Goal: Task Accomplishment & Management: Manage account settings

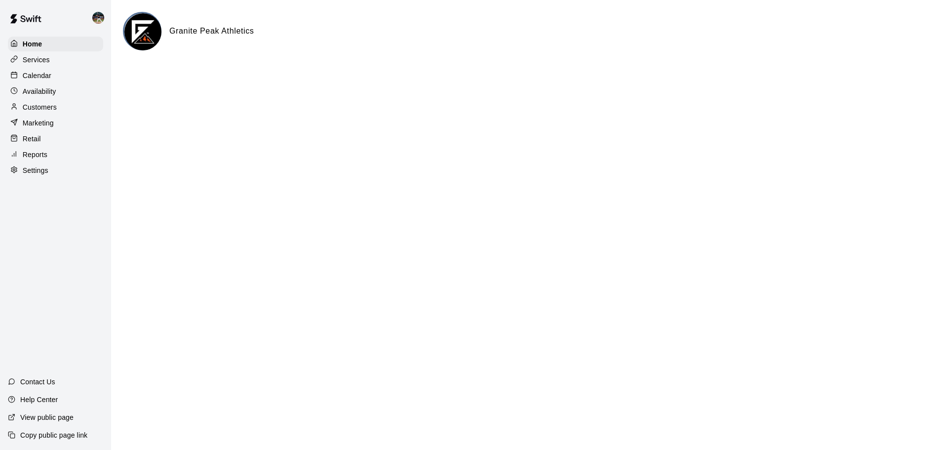
click at [37, 74] on p "Calendar" at bounding box center [37, 76] width 29 height 10
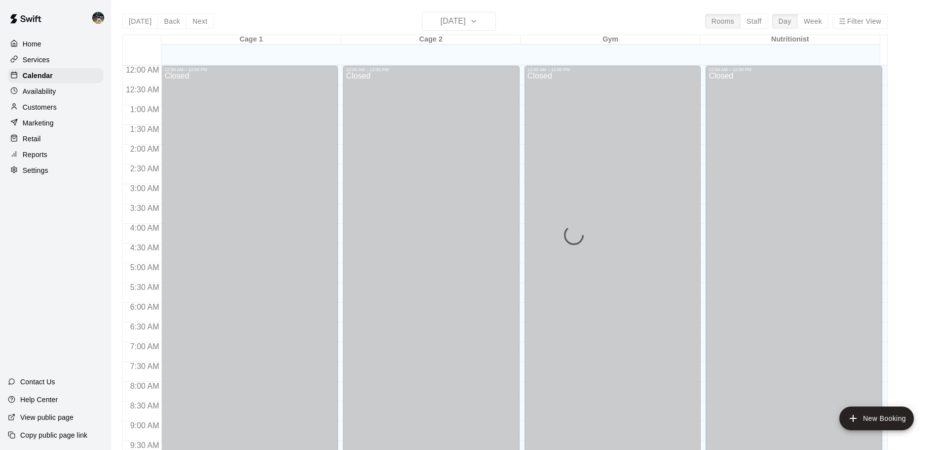
scroll to position [487, 0]
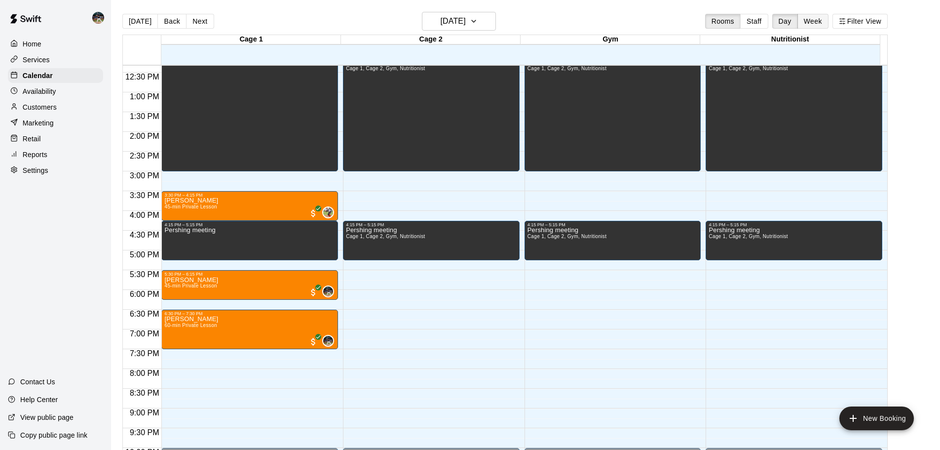
click at [473, 25] on button "Week" at bounding box center [813, 21] width 31 height 15
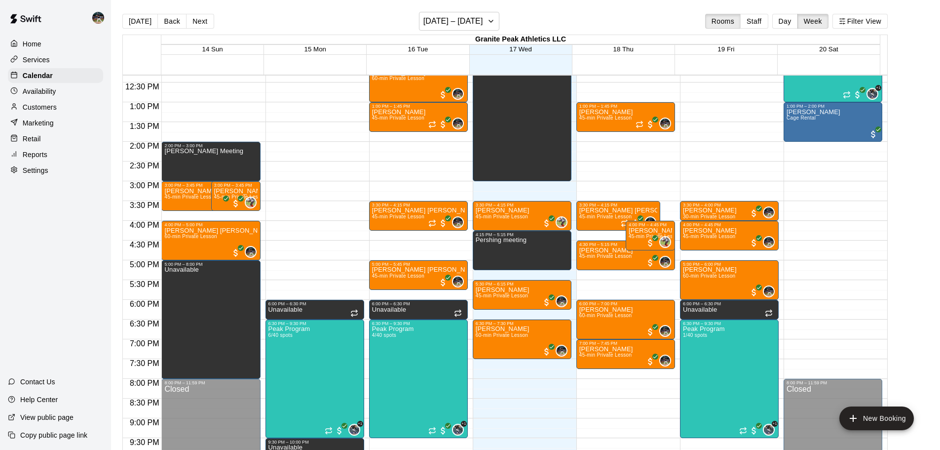
click at [473, 20] on div "[DATE] Back Next [DATE] – [DATE] Rooms Staff Day Week Filter View" at bounding box center [504, 23] width 765 height 23
click at [473, 21] on button "[DATE] – [DATE]" at bounding box center [459, 21] width 80 height 19
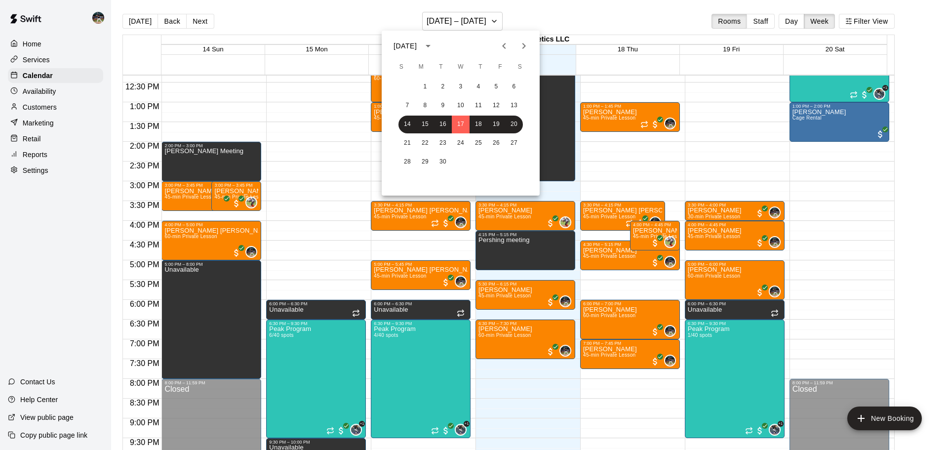
click at [473, 51] on button "Next month" at bounding box center [524, 46] width 20 height 20
click at [411, 105] on button "2" at bounding box center [407, 106] width 18 height 18
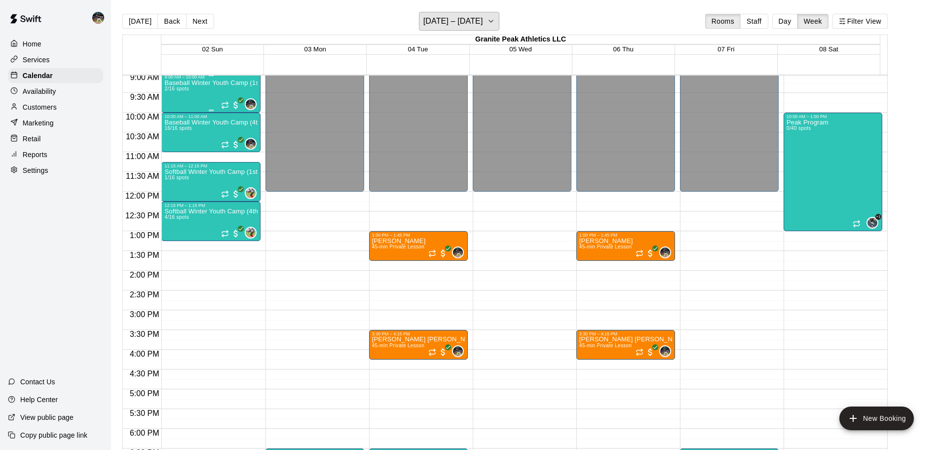
scroll to position [339, 0]
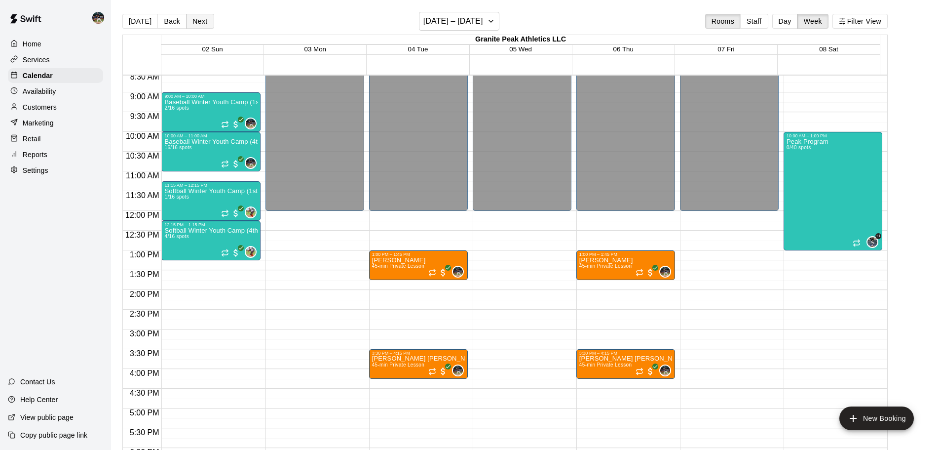
click at [190, 19] on button "Next" at bounding box center [200, 21] width 28 height 15
click at [193, 22] on button "Next" at bounding box center [200, 21] width 28 height 15
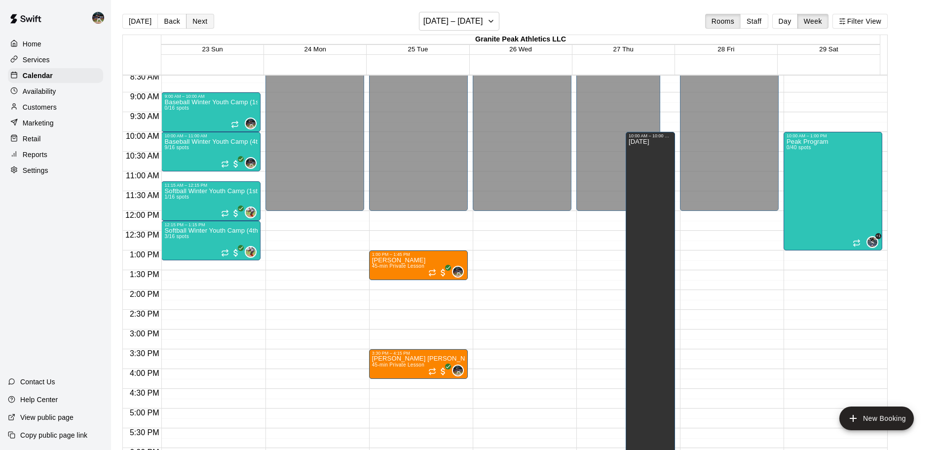
click at [199, 22] on button "Next" at bounding box center [200, 21] width 28 height 15
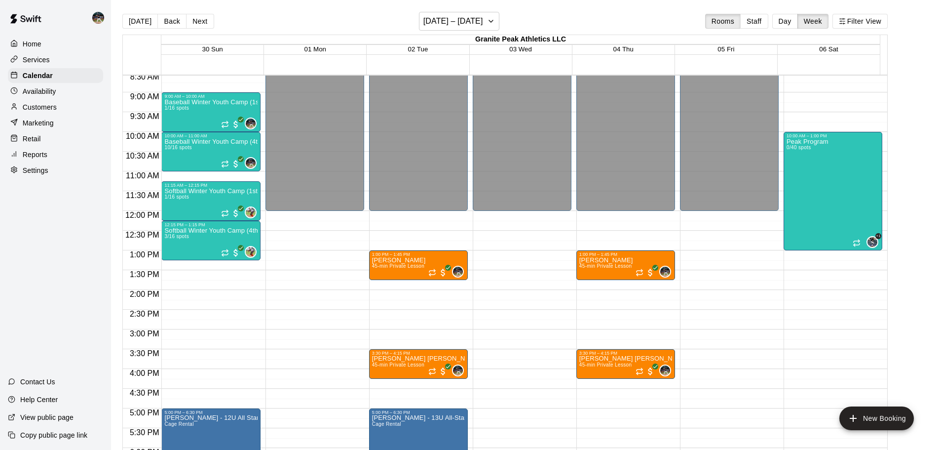
click at [77, 161] on div "Reports" at bounding box center [55, 154] width 95 height 15
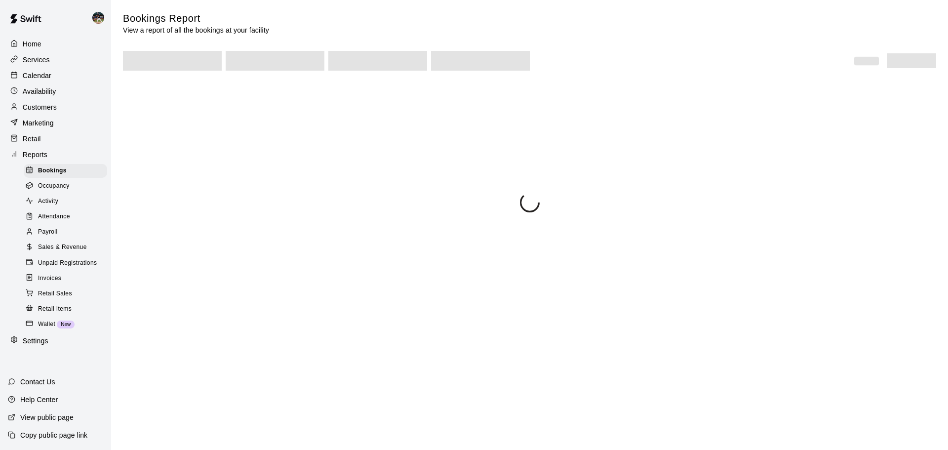
click at [77, 252] on span "Sales & Revenue" at bounding box center [62, 247] width 49 height 10
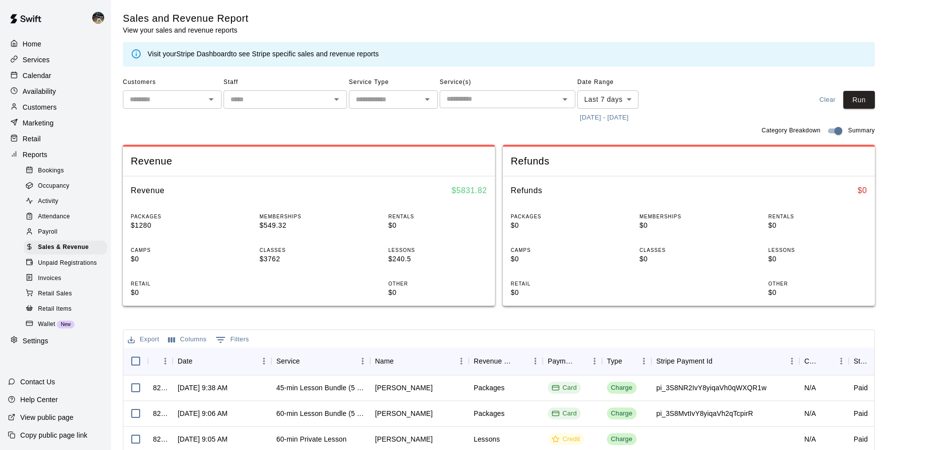
click at [473, 115] on button "[DATE] - [DATE]" at bounding box center [604, 117] width 54 height 15
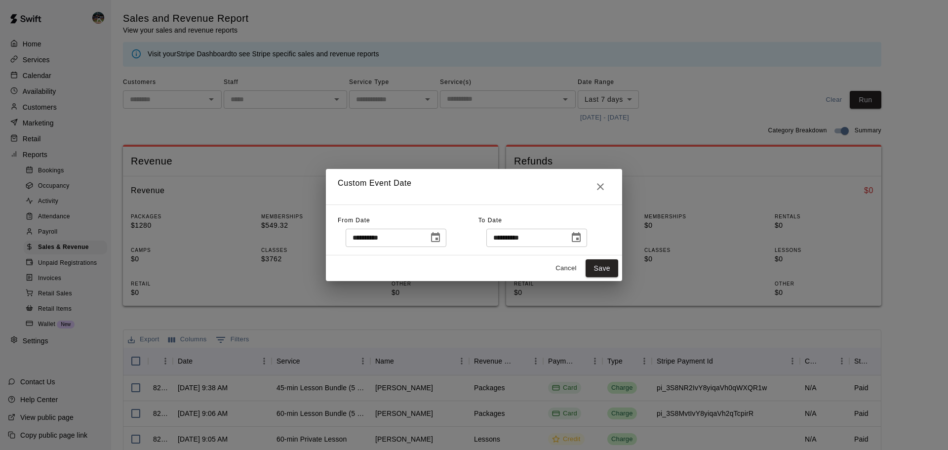
click at [441, 241] on icon "Choose date, selected date is Sep 10, 2025" at bounding box center [435, 237] width 12 height 12
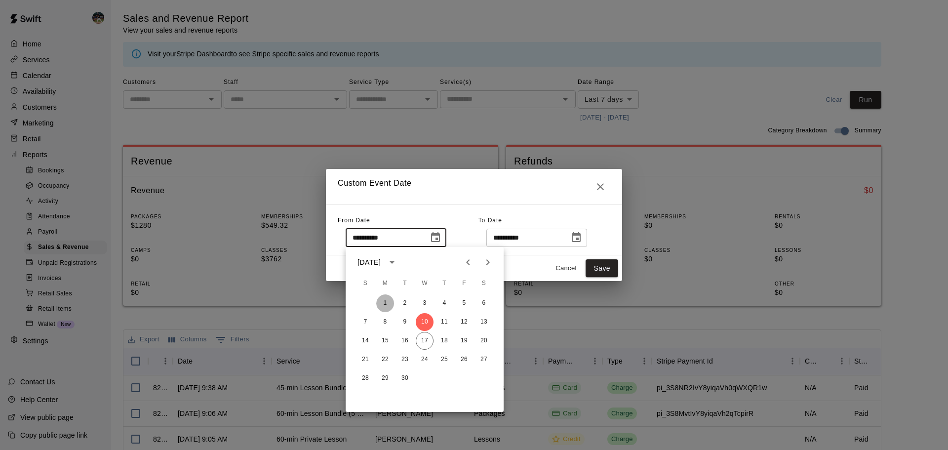
click at [388, 258] on button "1" at bounding box center [385, 303] width 18 height 18
type input "**********"
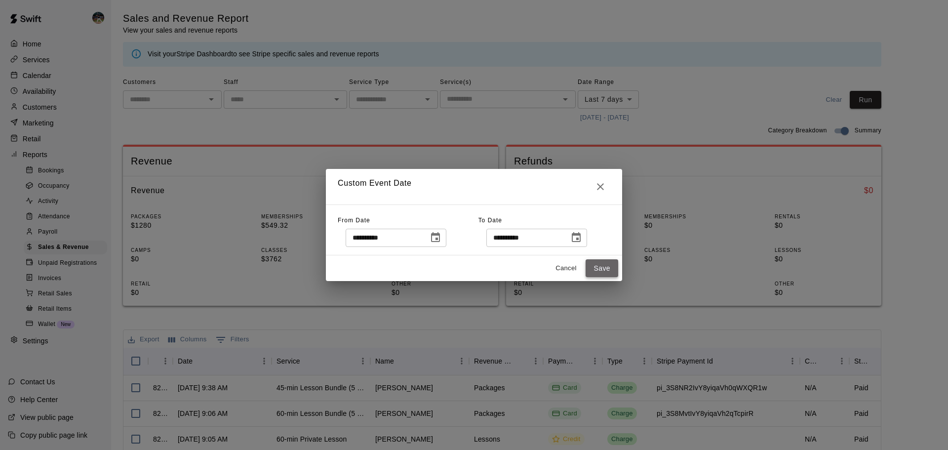
click at [473, 258] on button "Save" at bounding box center [601, 268] width 33 height 18
type input "******"
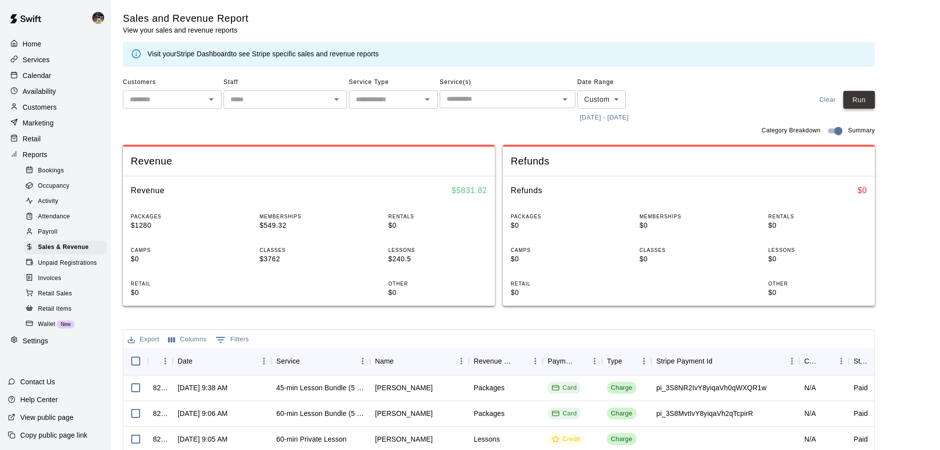
click at [473, 101] on button "Run" at bounding box center [859, 100] width 32 height 18
click at [65, 79] on div "Calendar" at bounding box center [55, 75] width 95 height 15
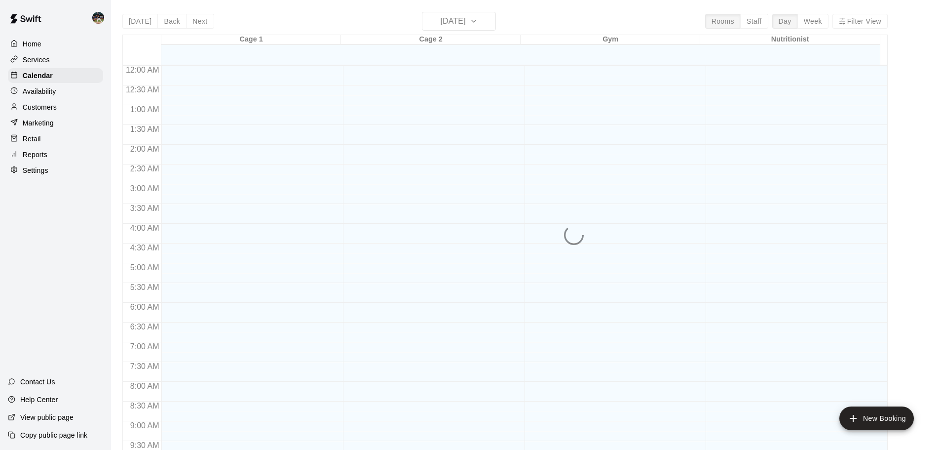
scroll to position [494, 0]
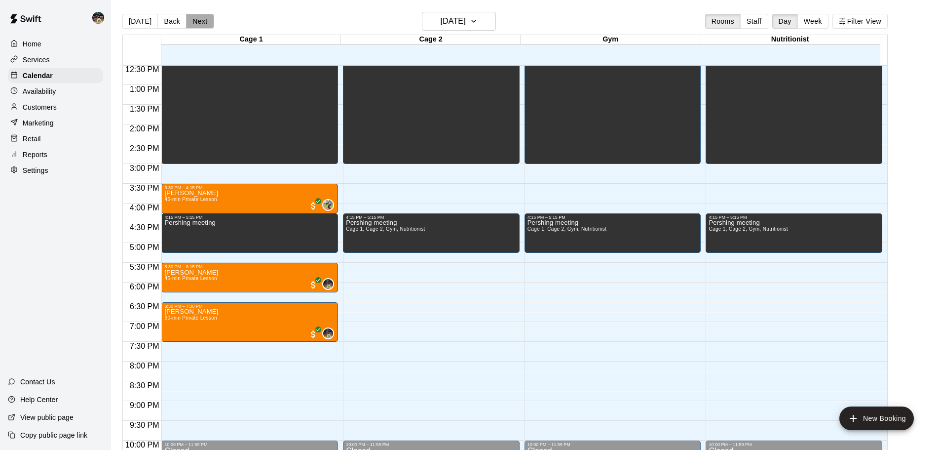
click at [194, 25] on button "Next" at bounding box center [200, 21] width 28 height 15
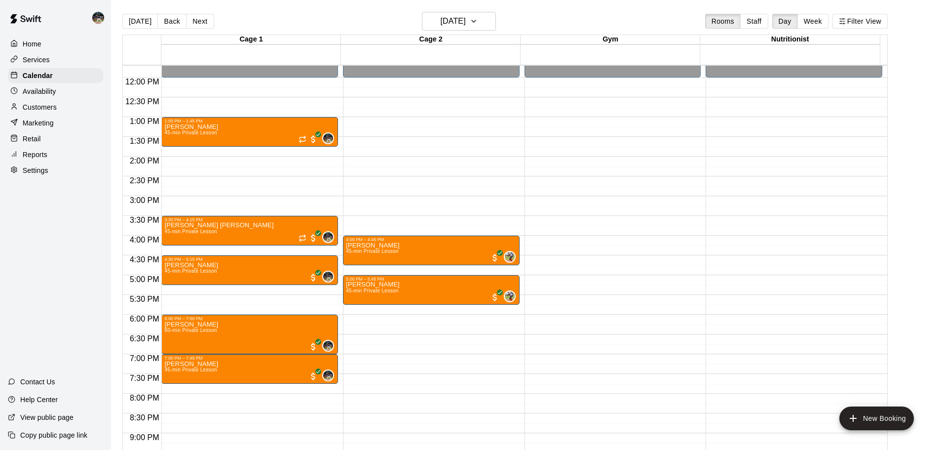
scroll to position [445, 0]
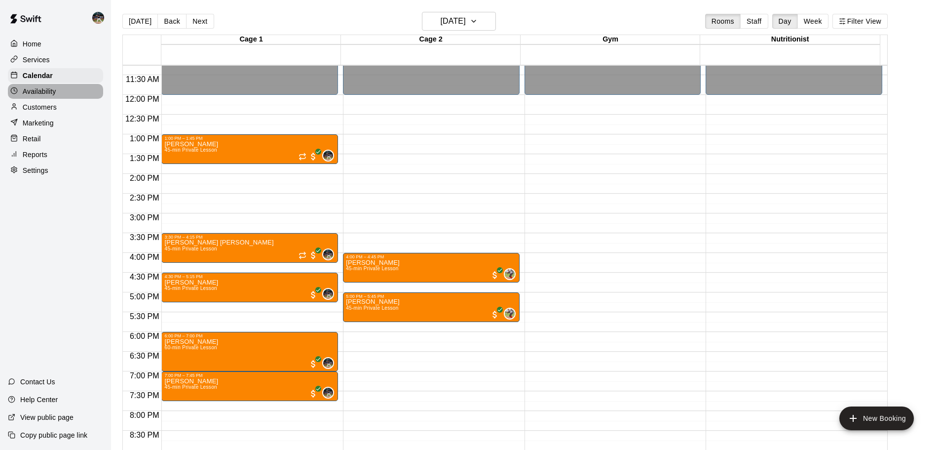
click at [54, 92] on p "Availability" at bounding box center [40, 91] width 34 height 10
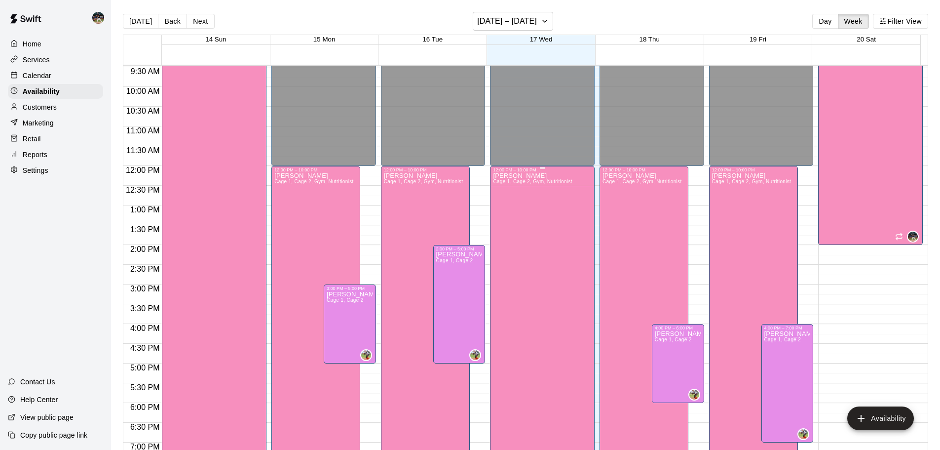
scroll to position [494, 0]
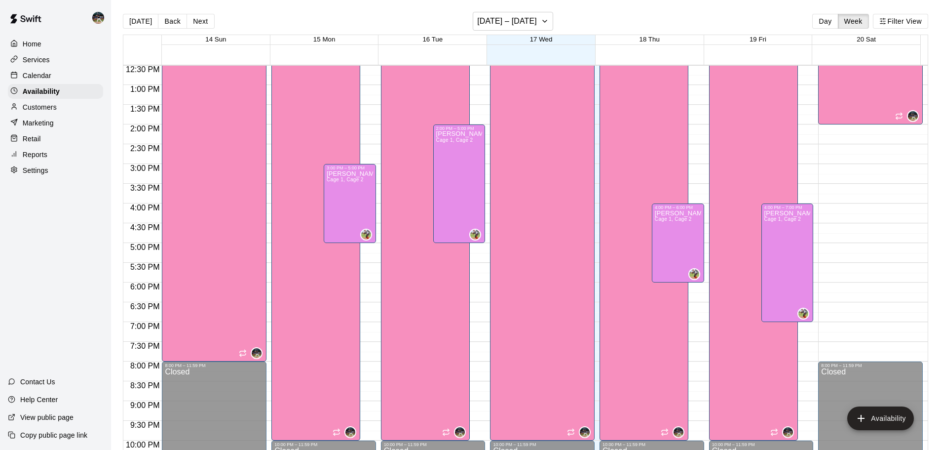
click at [71, 77] on div "Calendar" at bounding box center [55, 75] width 95 height 15
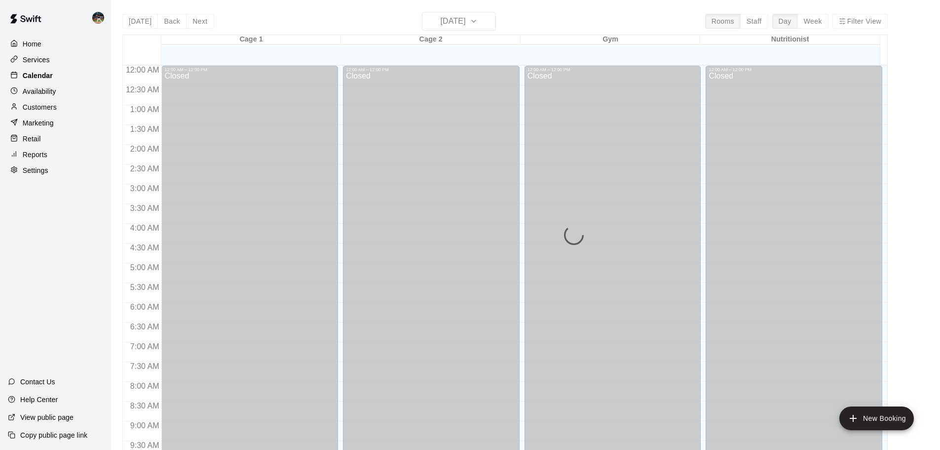
scroll to position [494, 0]
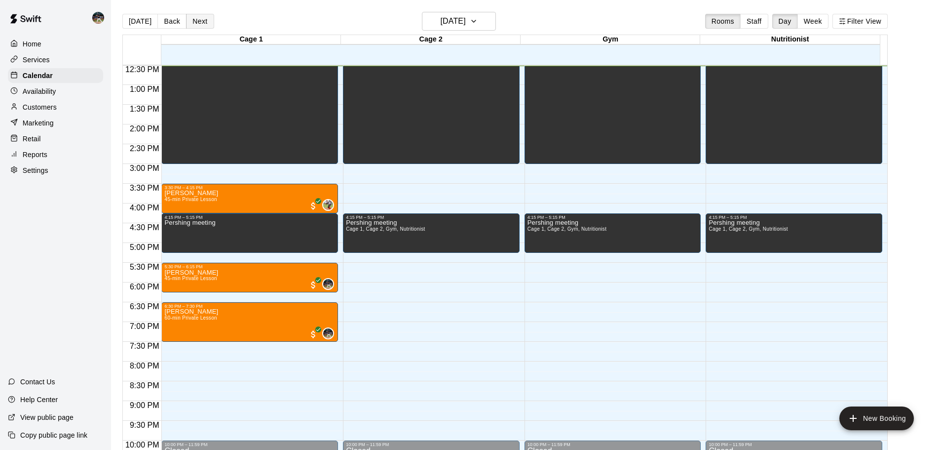
click at [203, 21] on button "Next" at bounding box center [200, 21] width 28 height 15
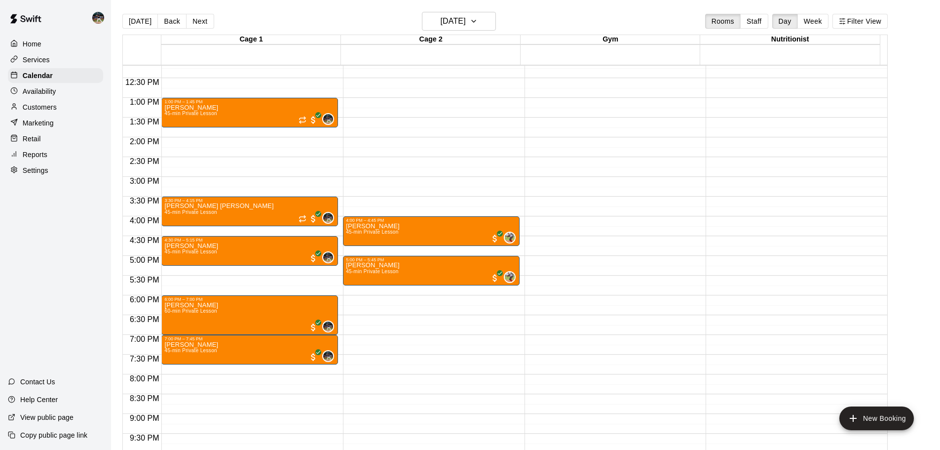
scroll to position [445, 0]
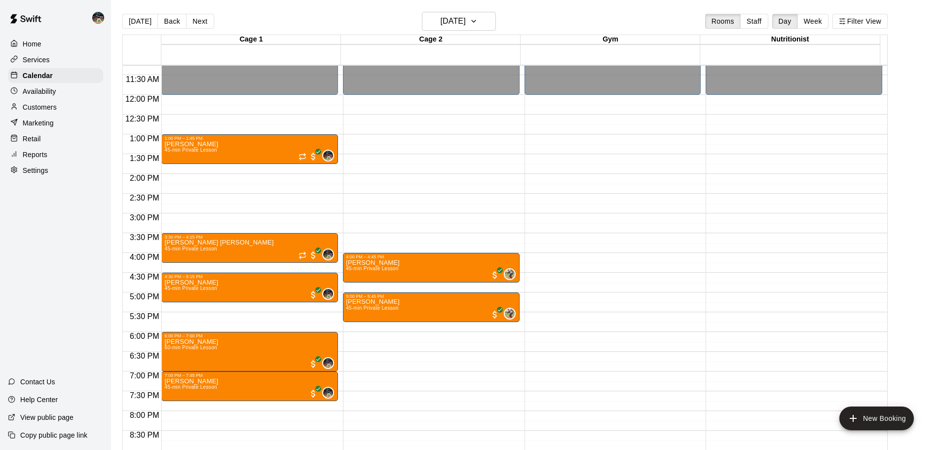
click at [47, 104] on p "Customers" at bounding box center [40, 107] width 34 height 10
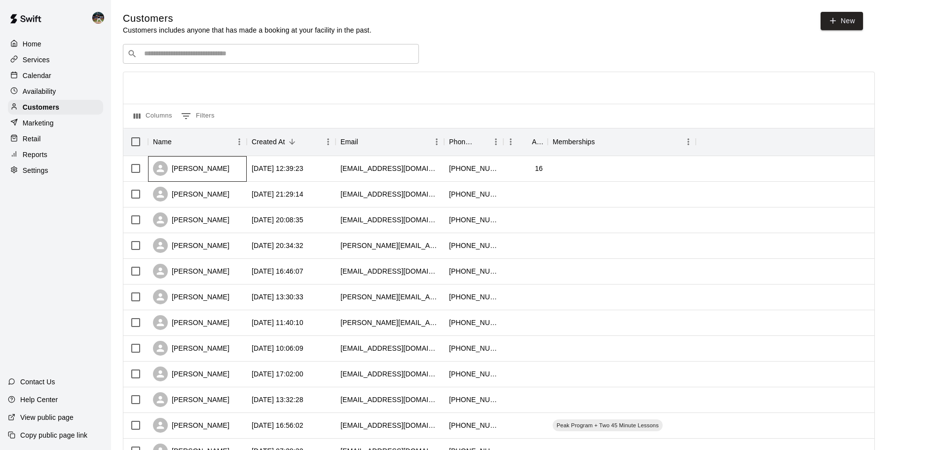
click at [214, 175] on div "[PERSON_NAME]" at bounding box center [191, 168] width 76 height 15
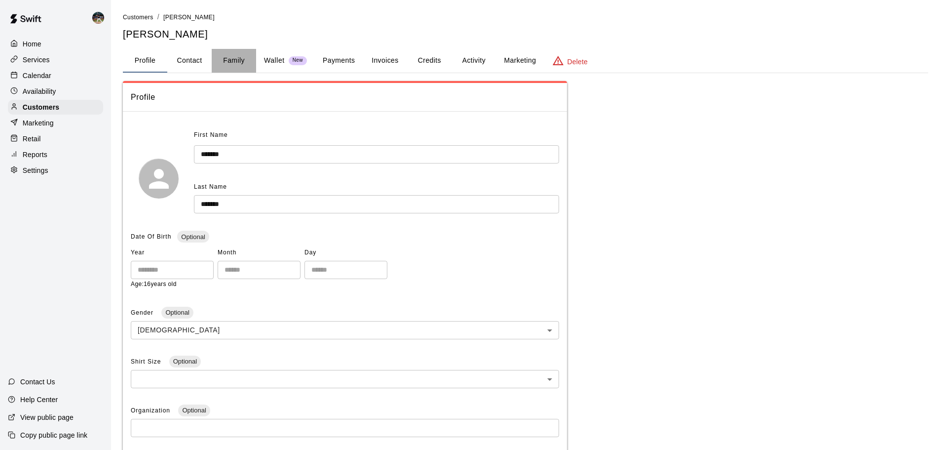
click at [244, 61] on button "Family" at bounding box center [234, 61] width 44 height 24
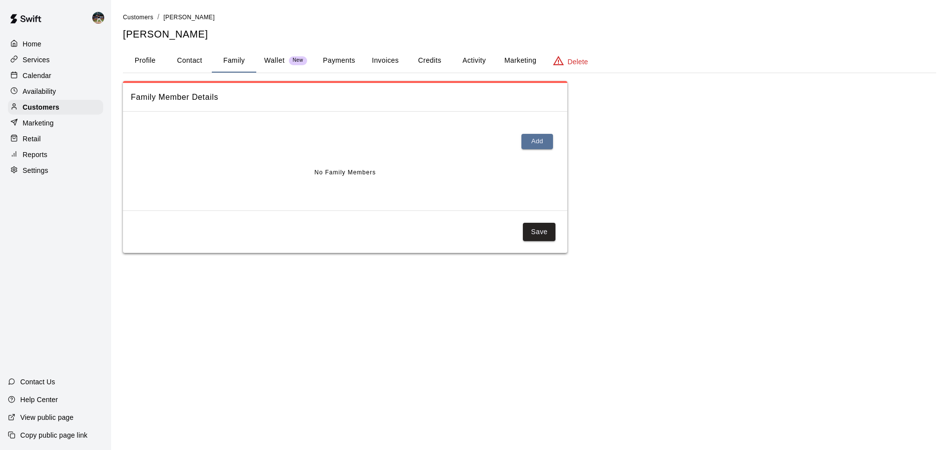
click at [190, 72] on button "Contact" at bounding box center [189, 61] width 44 height 24
select select "**"
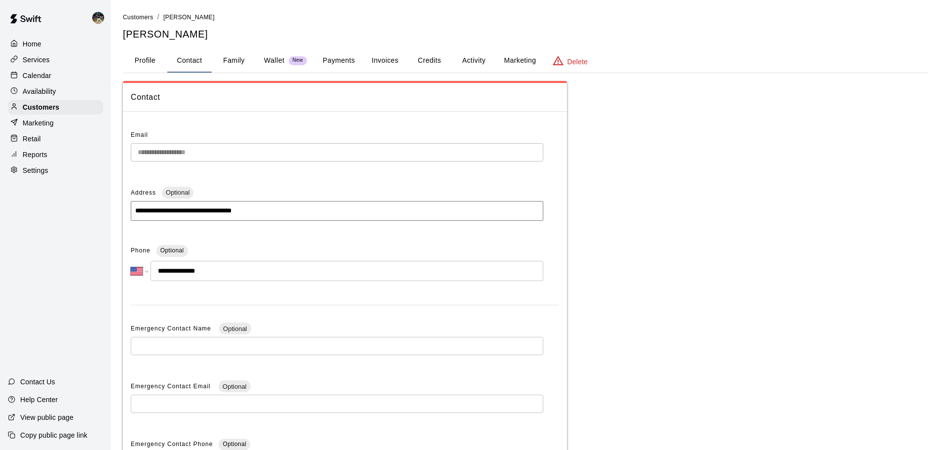
click at [151, 59] on button "Profile" at bounding box center [145, 61] width 44 height 24
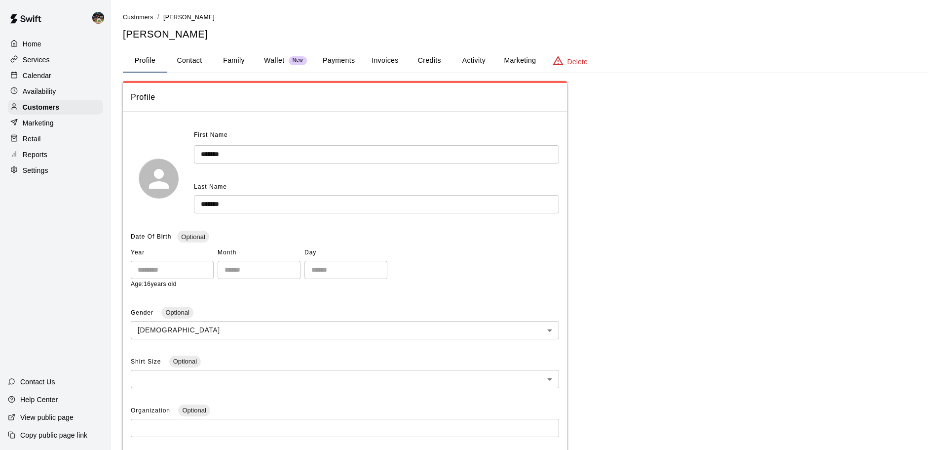
click at [185, 67] on button "Contact" at bounding box center [189, 61] width 44 height 24
select select "**"
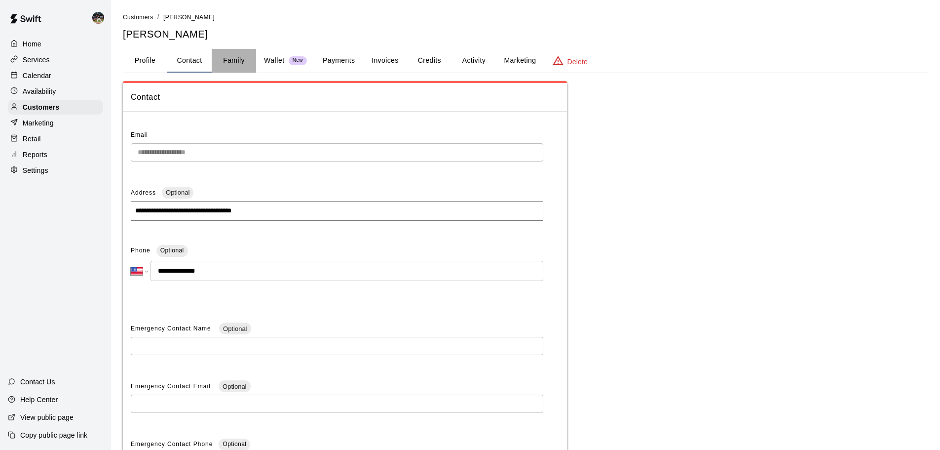
click at [238, 56] on button "Family" at bounding box center [234, 61] width 44 height 24
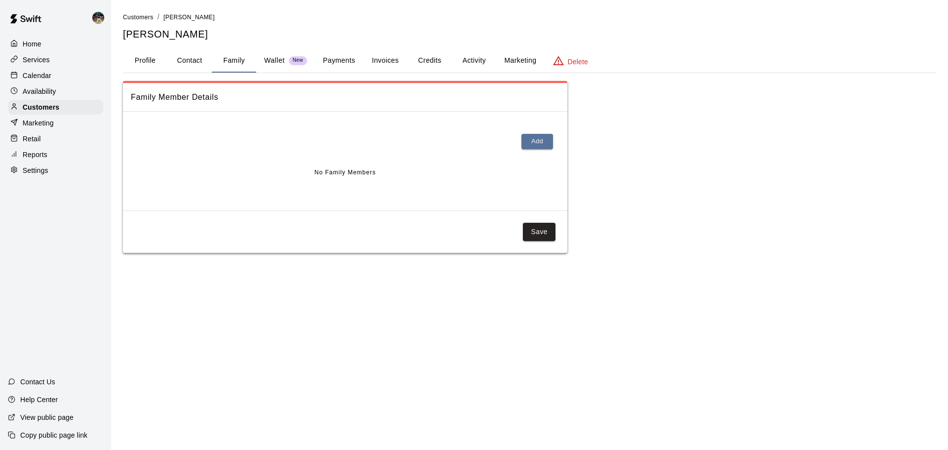
click at [50, 158] on div "Reports" at bounding box center [55, 154] width 95 height 15
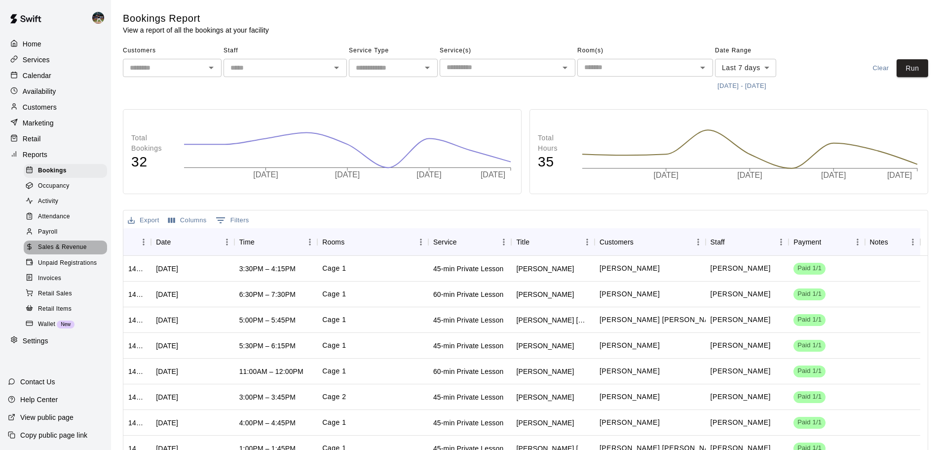
click at [81, 252] on span "Sales & Revenue" at bounding box center [62, 247] width 49 height 10
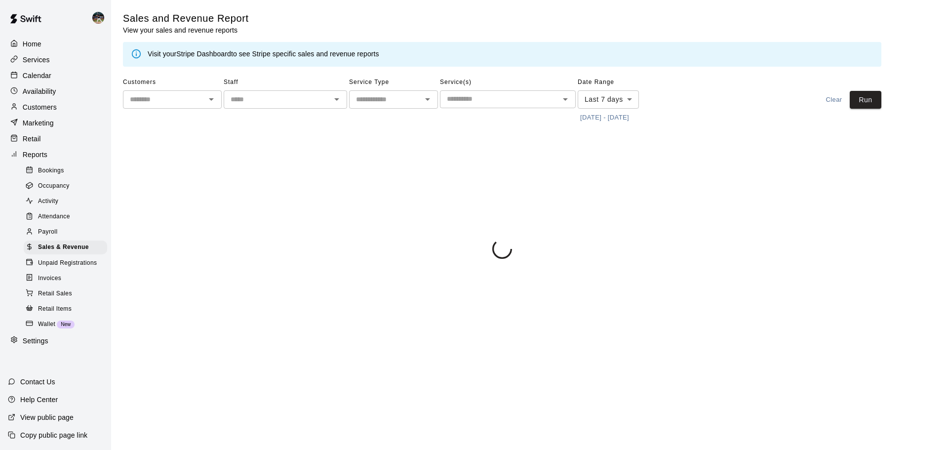
click at [473, 114] on button "[DATE] - [DATE]" at bounding box center [604, 117] width 54 height 15
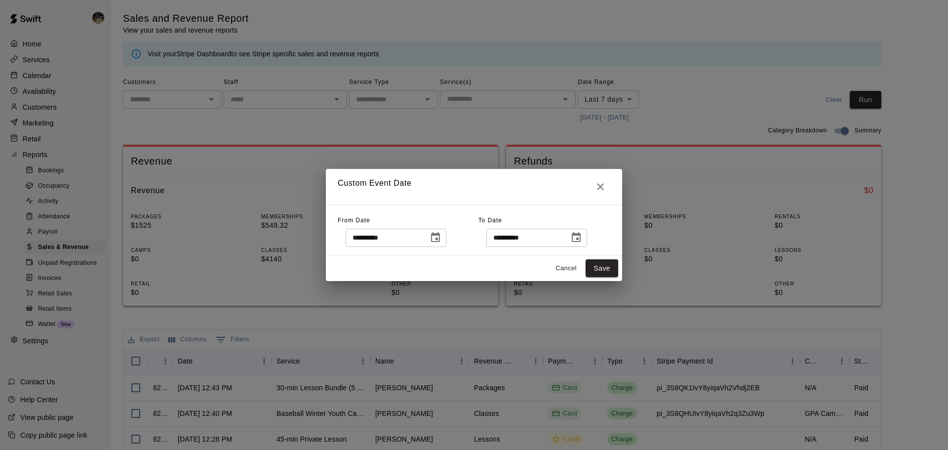
click at [441, 239] on icon "Choose date, selected date is Sep 10, 2025" at bounding box center [435, 237] width 12 height 12
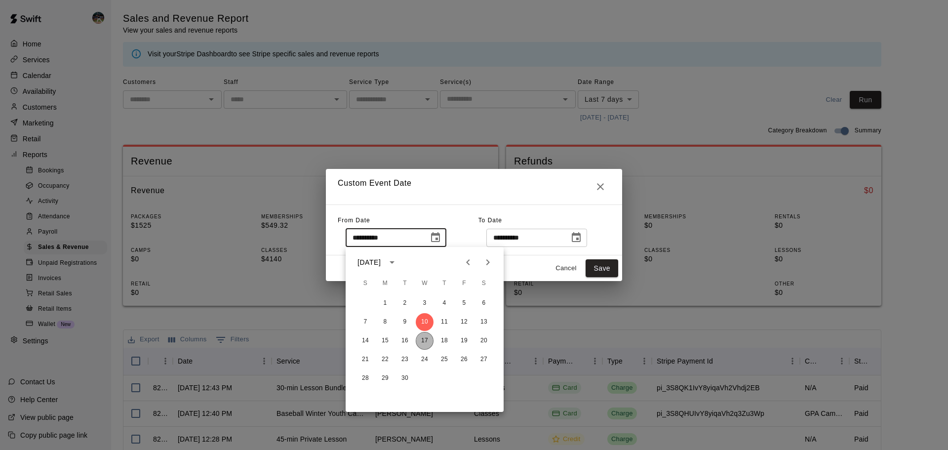
drag, startPoint x: 423, startPoint y: 342, endPoint x: 462, endPoint y: 320, distance: 45.1
click at [423, 258] on button "17" at bounding box center [425, 341] width 18 height 18
type input "**********"
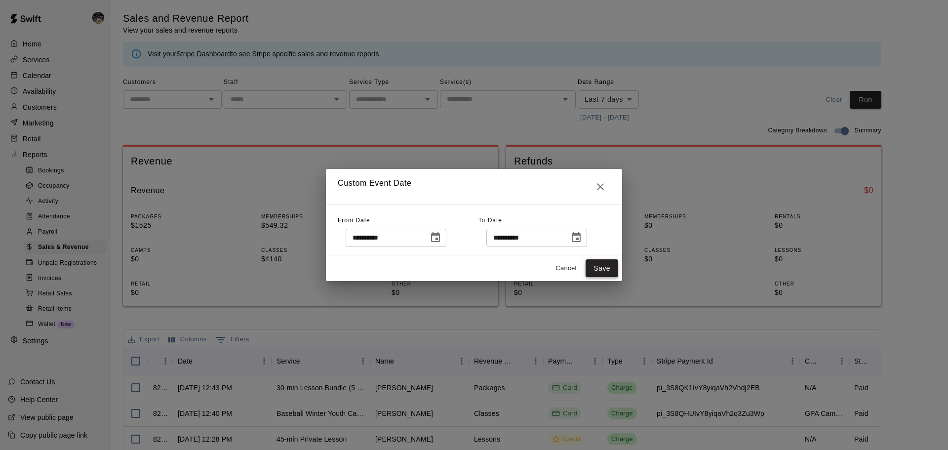
click at [473, 258] on button "Save" at bounding box center [601, 268] width 33 height 18
type input "******"
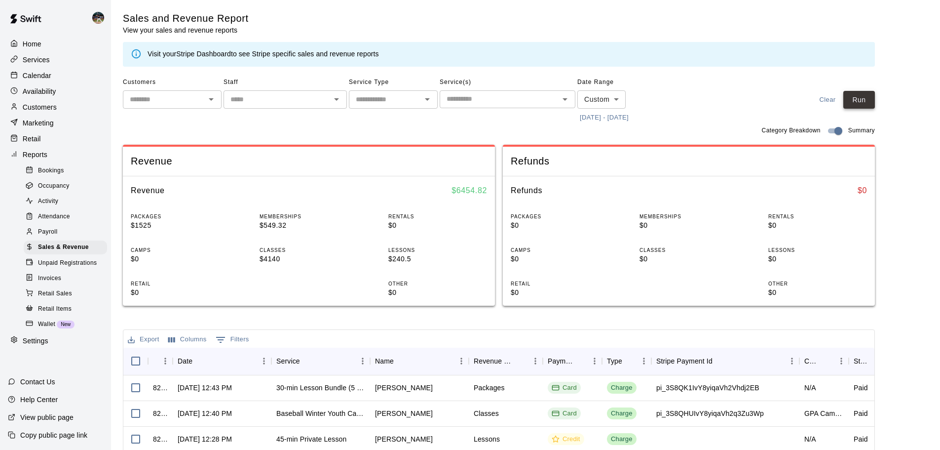
click at [473, 101] on button "Run" at bounding box center [859, 100] width 32 height 18
click at [473, 119] on button "[DATE] - [DATE]" at bounding box center [604, 117] width 54 height 15
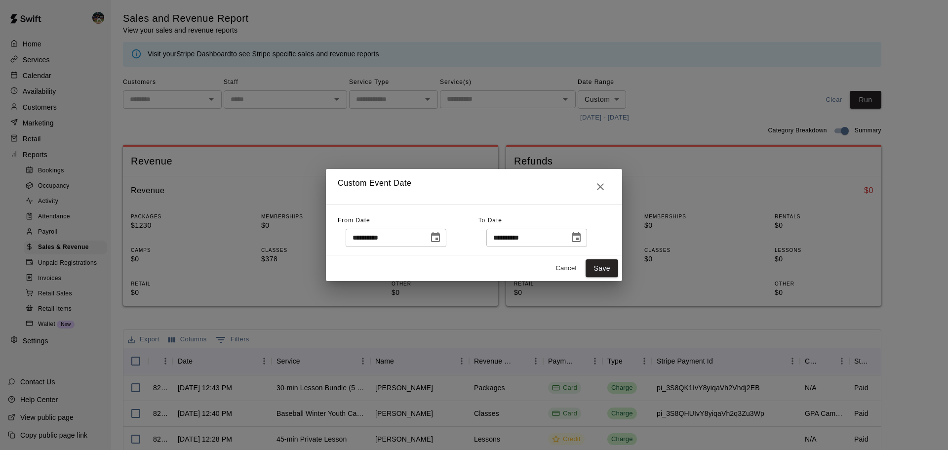
click at [440, 238] on icon "Choose date, selected date is Sep 17, 2025" at bounding box center [435, 237] width 9 height 10
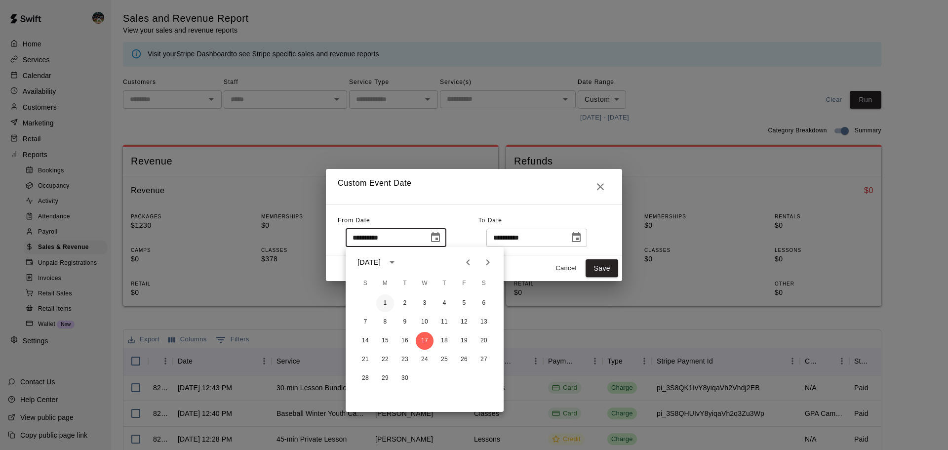
click at [384, 258] on button "1" at bounding box center [385, 303] width 18 height 18
type input "**********"
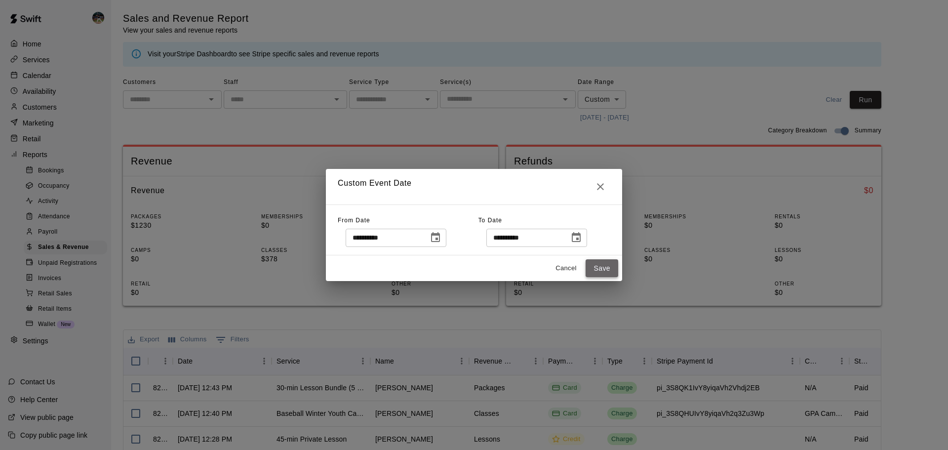
click at [473, 258] on button "Save" at bounding box center [601, 268] width 33 height 18
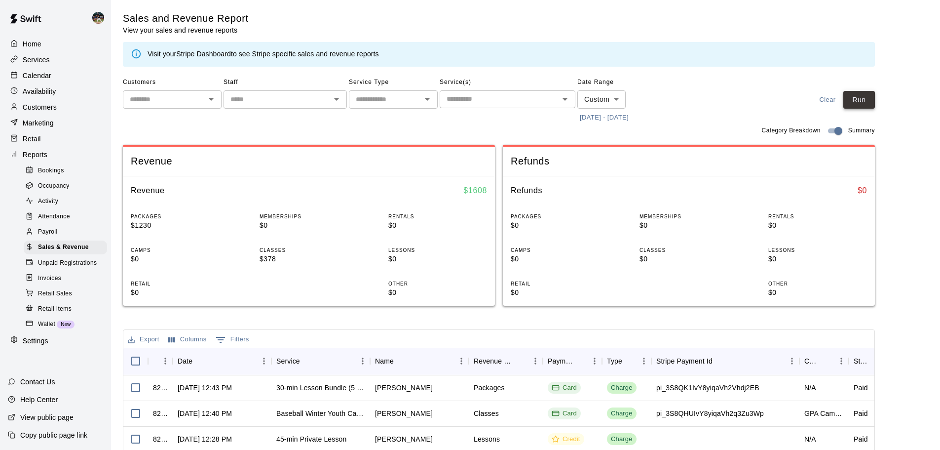
click at [473, 107] on button "Run" at bounding box center [859, 100] width 32 height 18
click at [42, 76] on p "Calendar" at bounding box center [37, 76] width 29 height 10
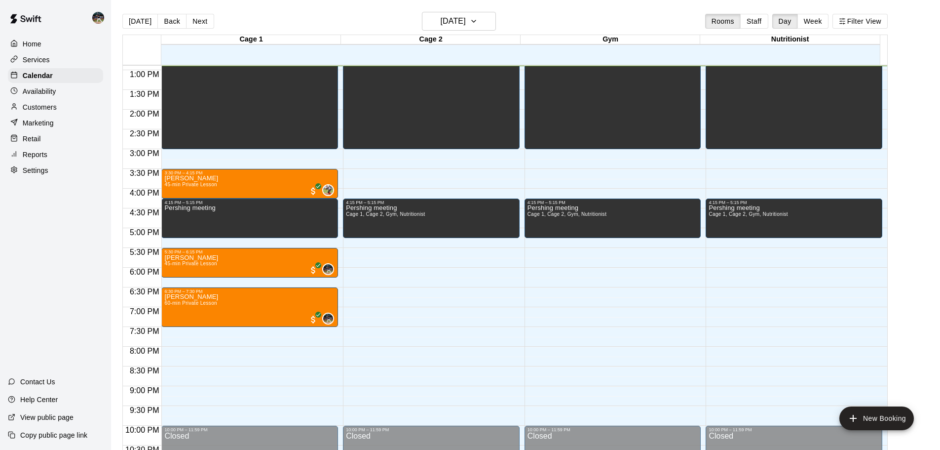
scroll to position [459, 0]
